Goal: Find specific page/section: Find specific page/section

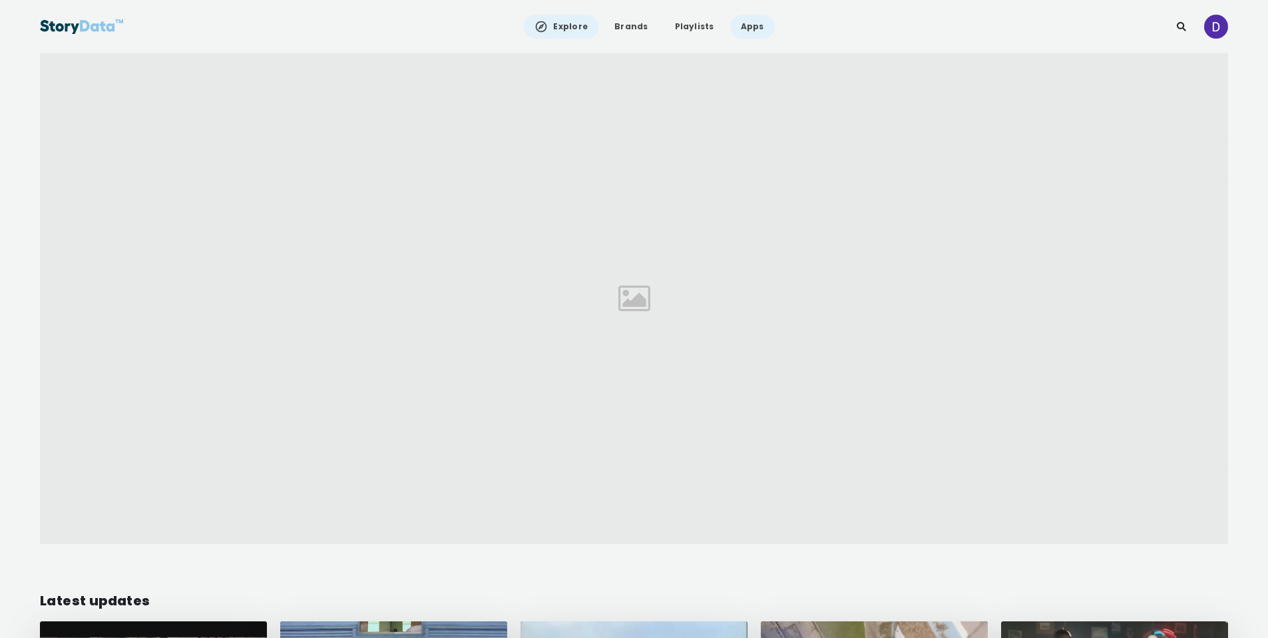
click at [749, 29] on link "Apps" at bounding box center [752, 27] width 45 height 24
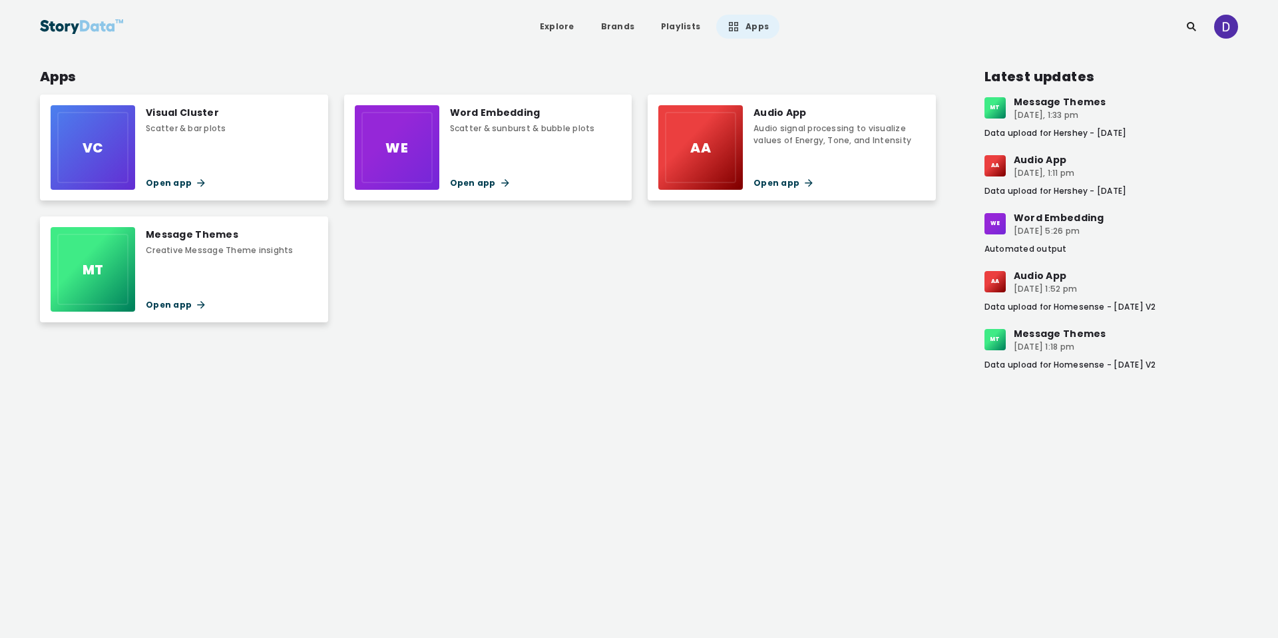
click at [707, 171] on div "AA" at bounding box center [700, 147] width 71 height 71
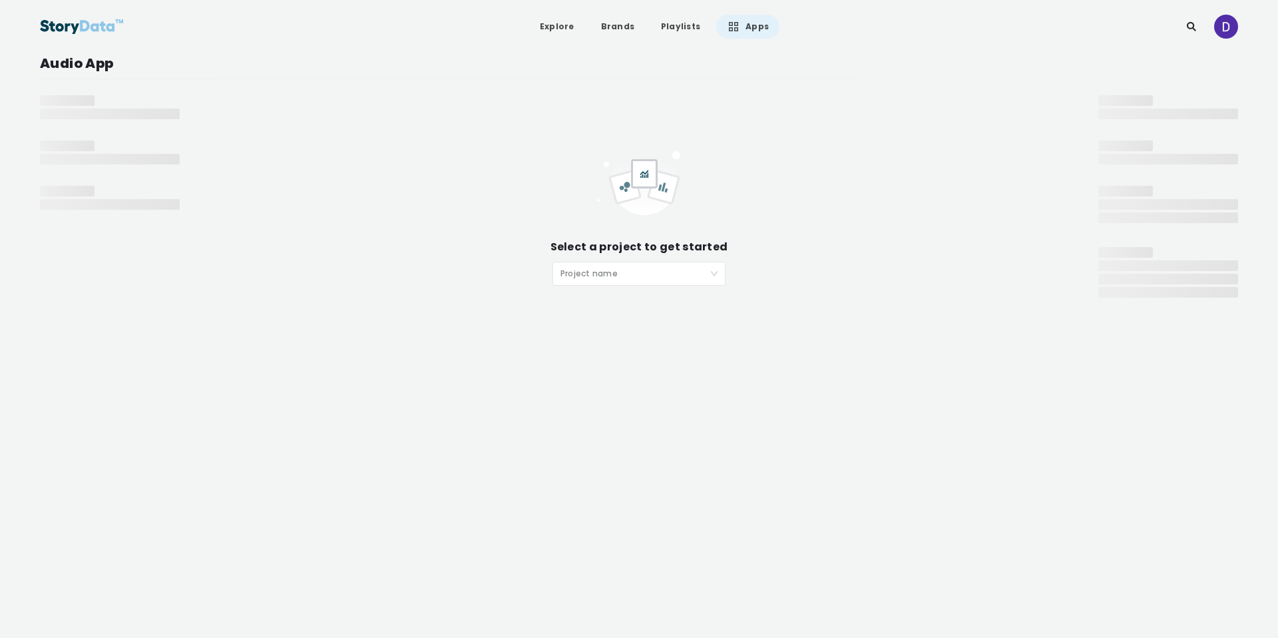
click at [678, 262] on div "Project name" at bounding box center [638, 274] width 173 height 24
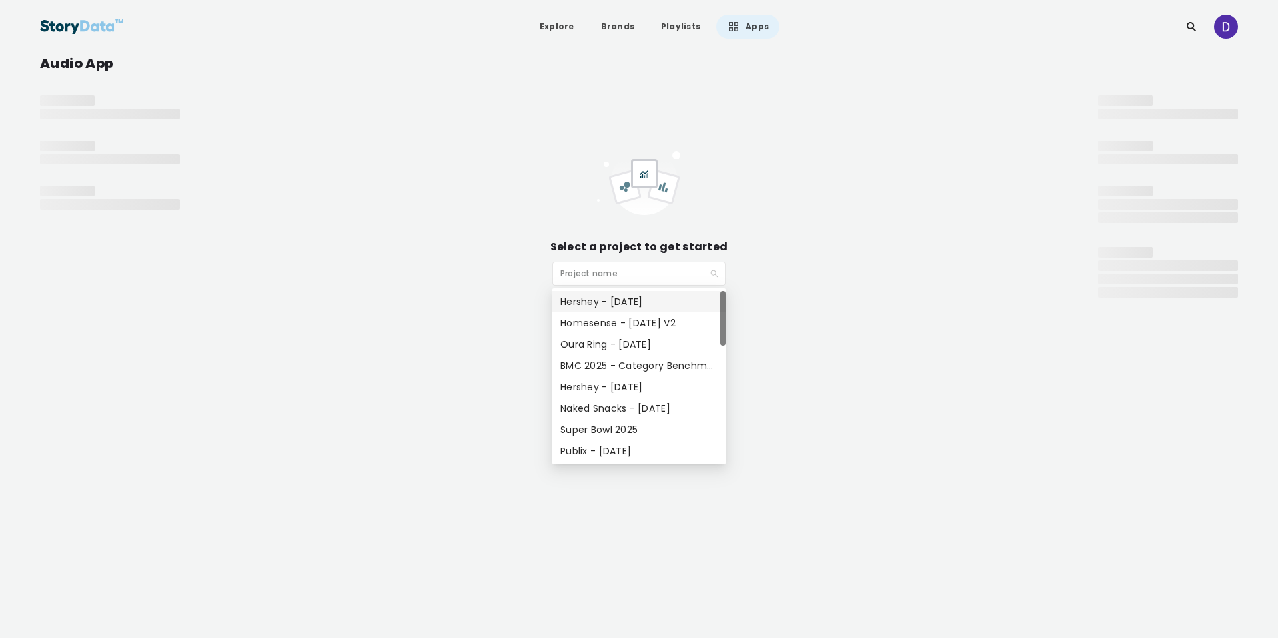
click at [660, 301] on div "Hershey - [DATE]" at bounding box center [638, 301] width 157 height 15
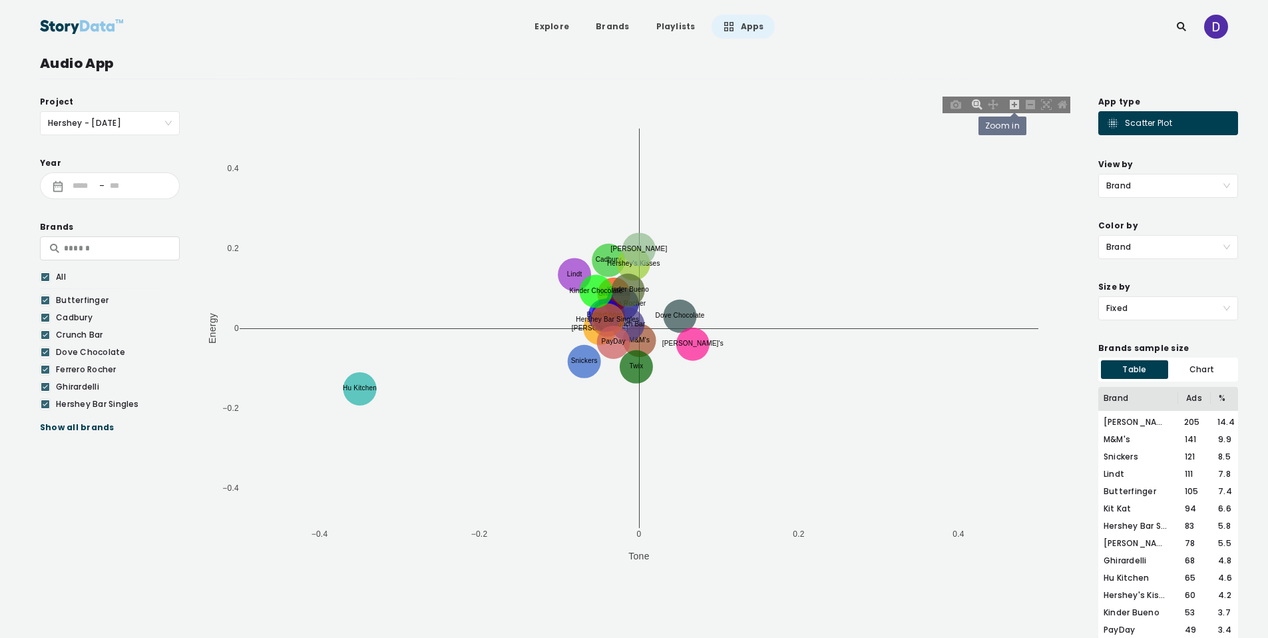
click at [1012, 108] on icon at bounding box center [1014, 104] width 9 height 9
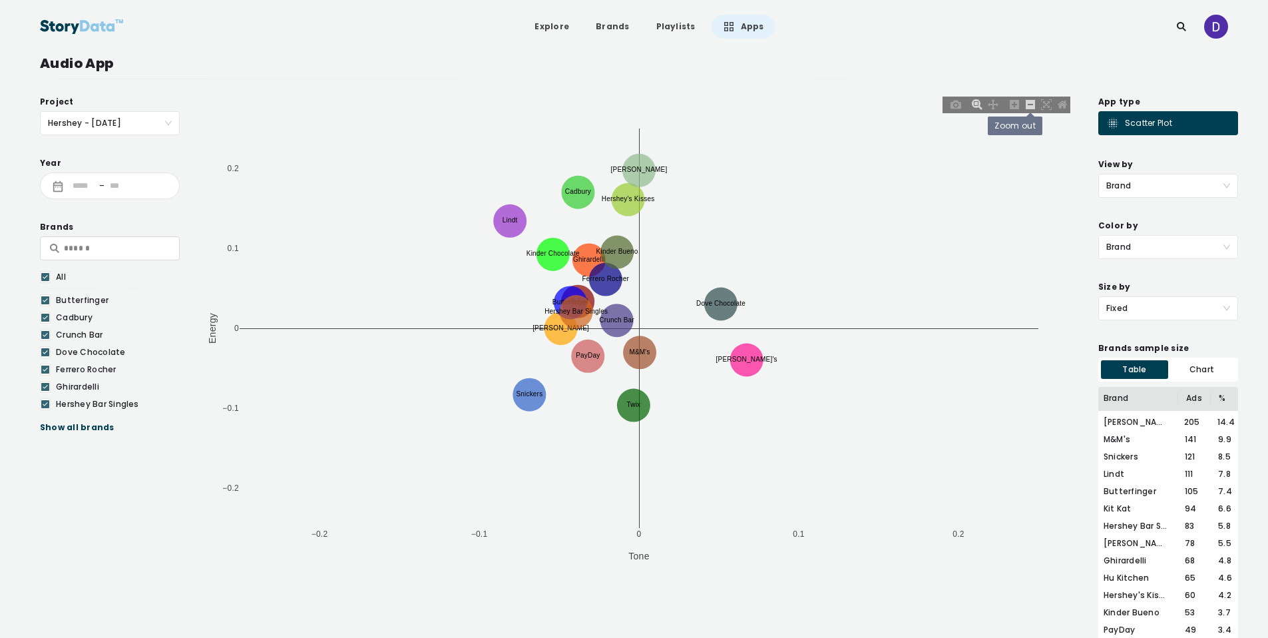
click at [1030, 106] on icon at bounding box center [1030, 104] width 9 height 9
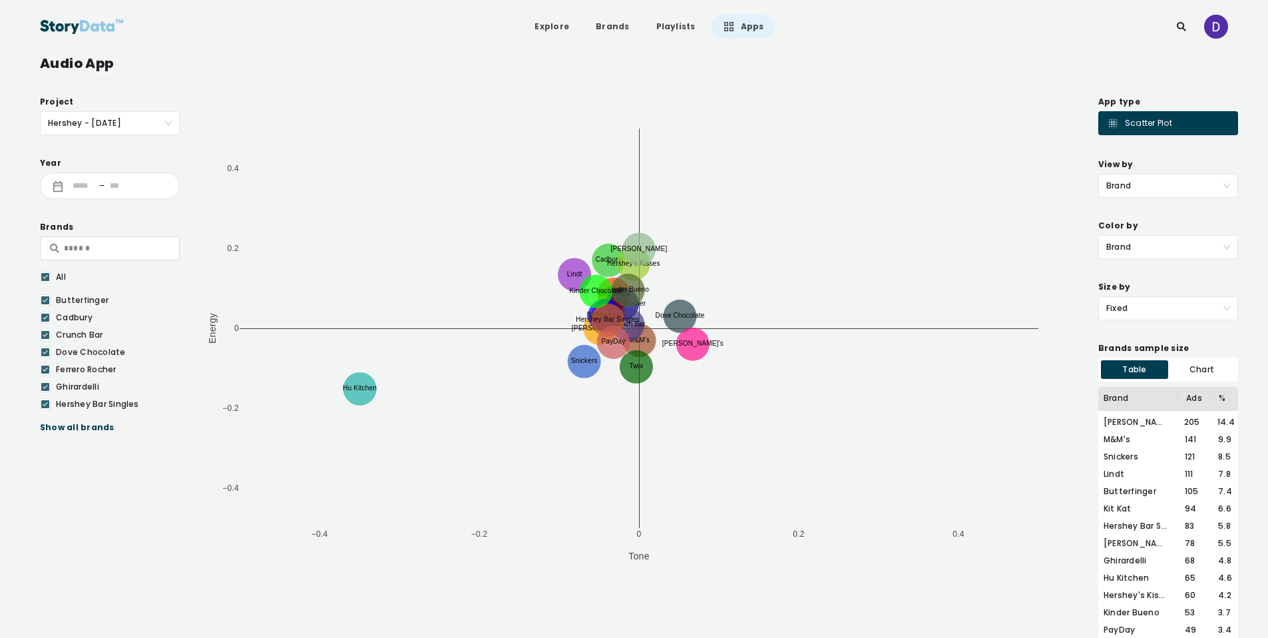
click at [737, 29] on link "Apps" at bounding box center [742, 27] width 63 height 24
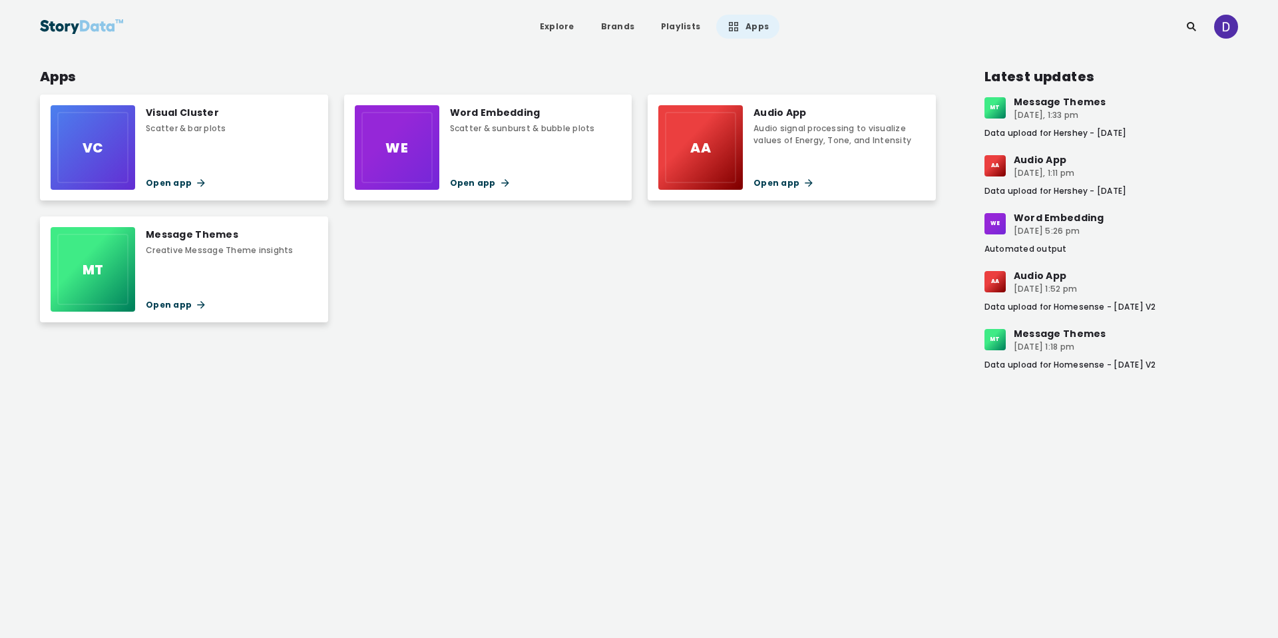
click at [173, 259] on div "Message Themes Creative Message Theme insights Open app" at bounding box center [219, 269] width 147 height 85
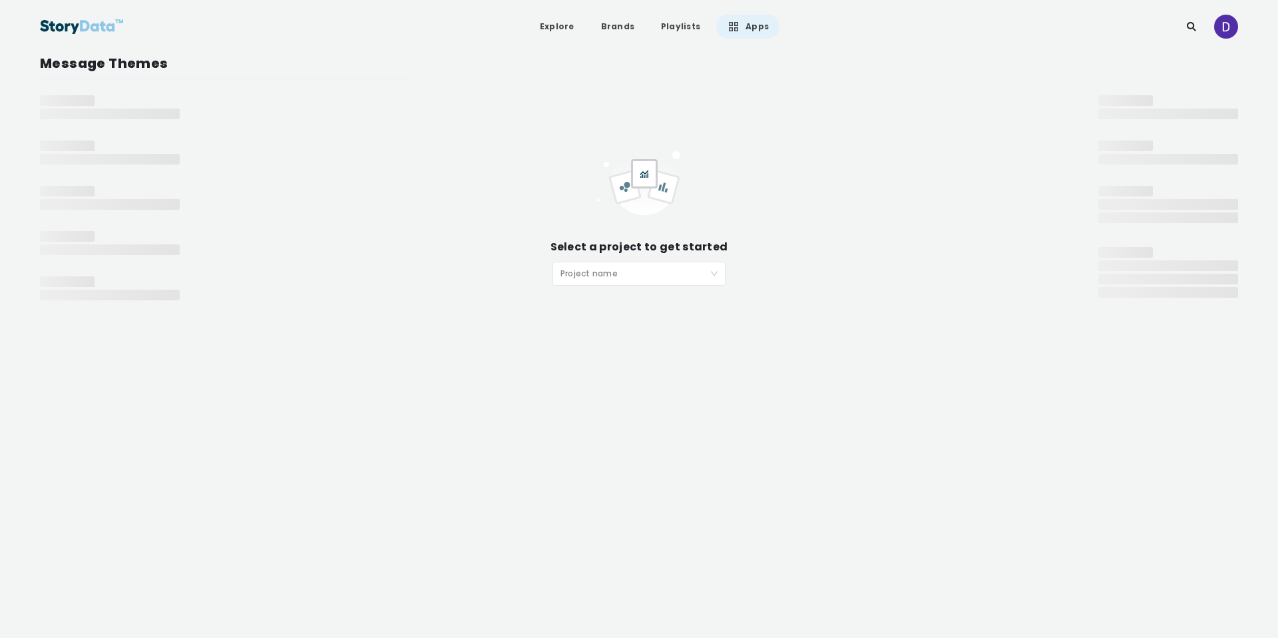
click at [585, 278] on input "search" at bounding box center [634, 272] width 148 height 20
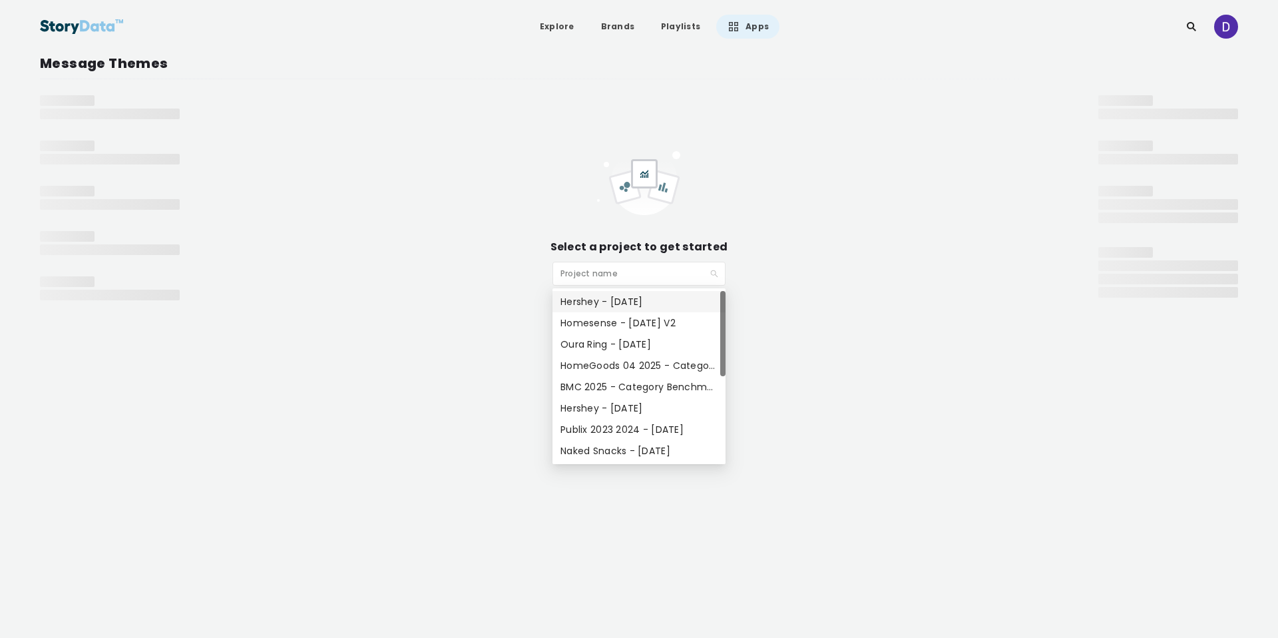
click at [604, 302] on div "Hershey - [DATE]" at bounding box center [638, 301] width 157 height 15
